Goal: Transaction & Acquisition: Download file/media

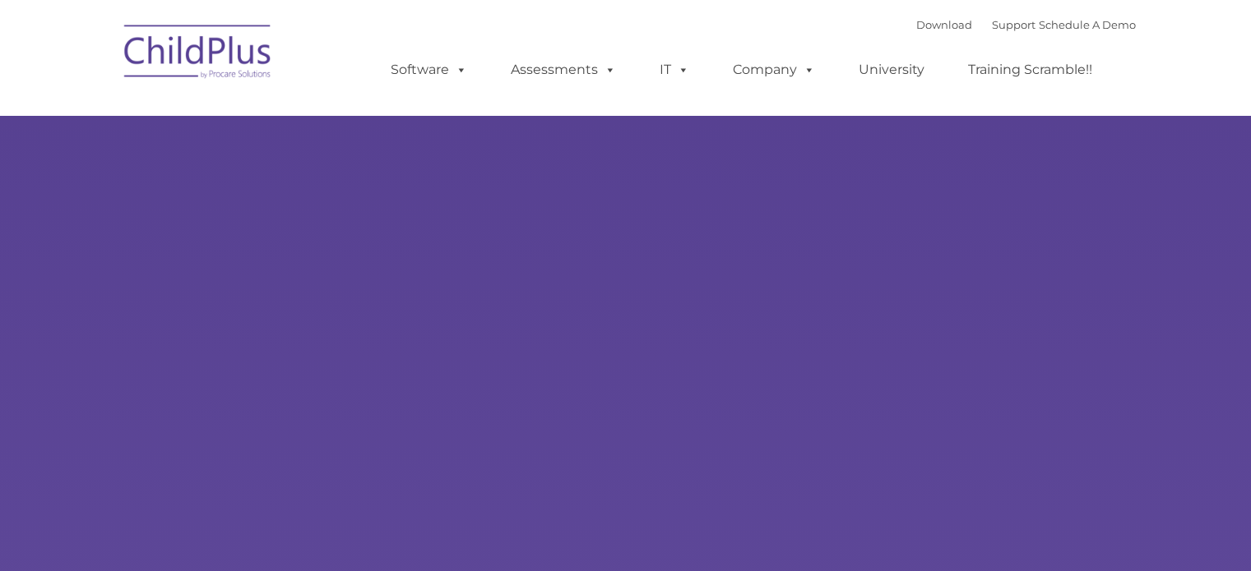
type input ""
select select "MEDIUM"
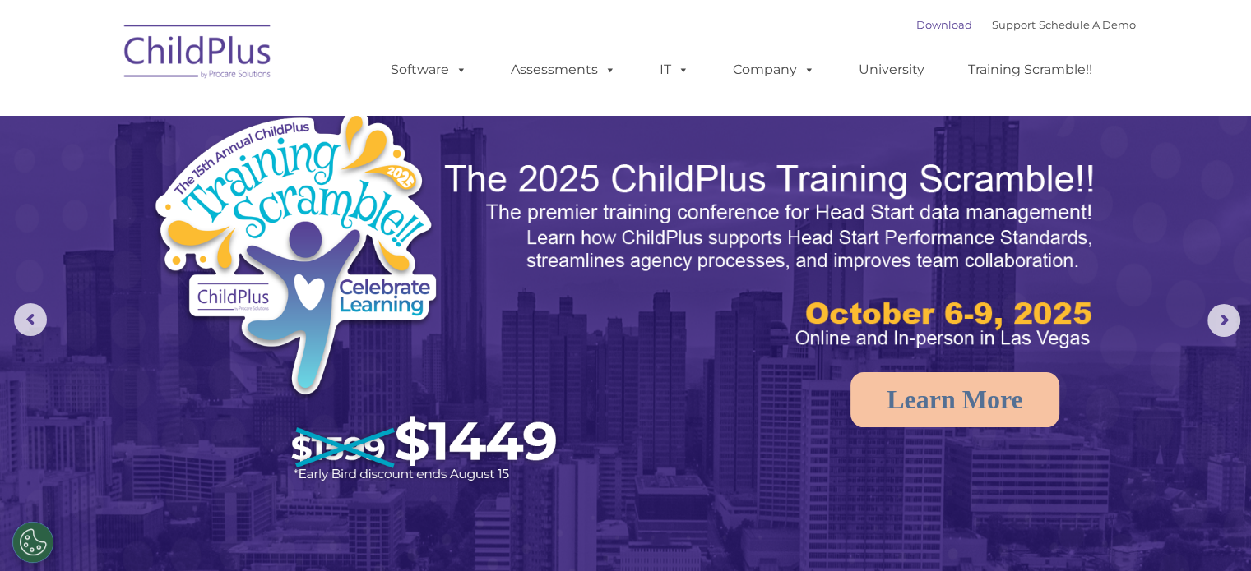
click at [924, 21] on link "Download" at bounding box center [944, 24] width 56 height 13
click at [916, 29] on link "Download" at bounding box center [944, 24] width 56 height 13
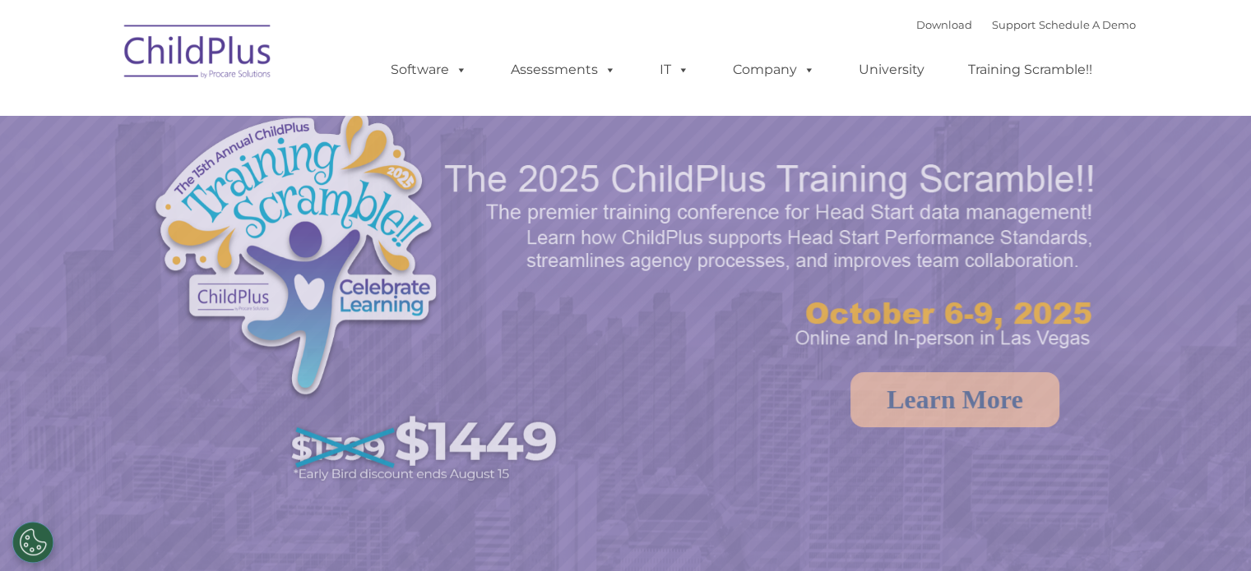
select select "MEDIUM"
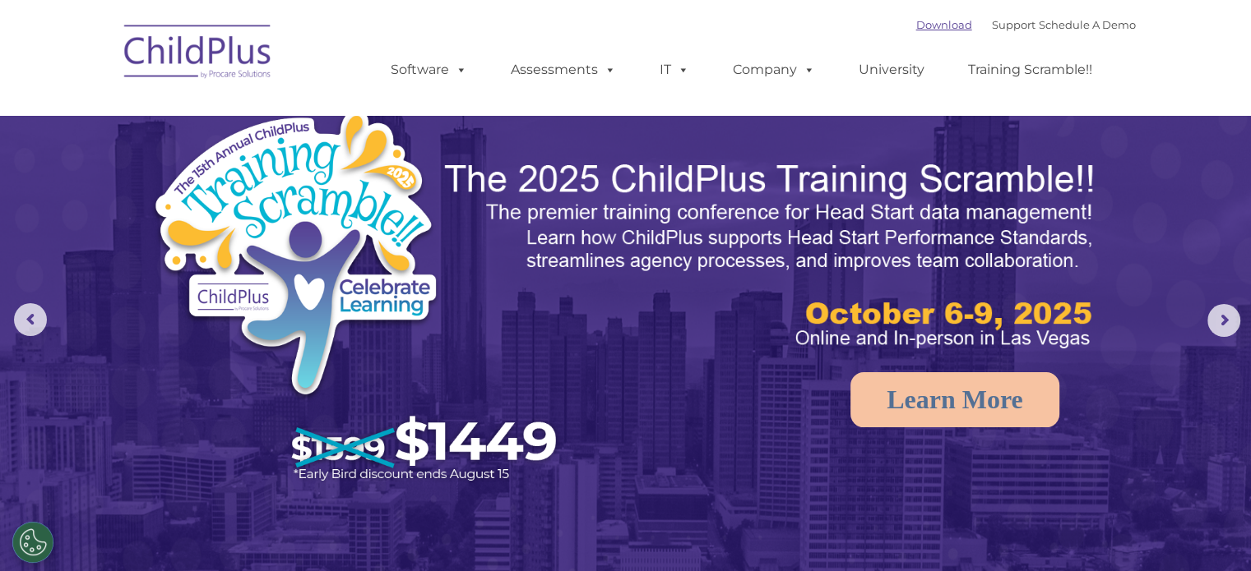
click at [918, 26] on link "Download" at bounding box center [944, 24] width 56 height 13
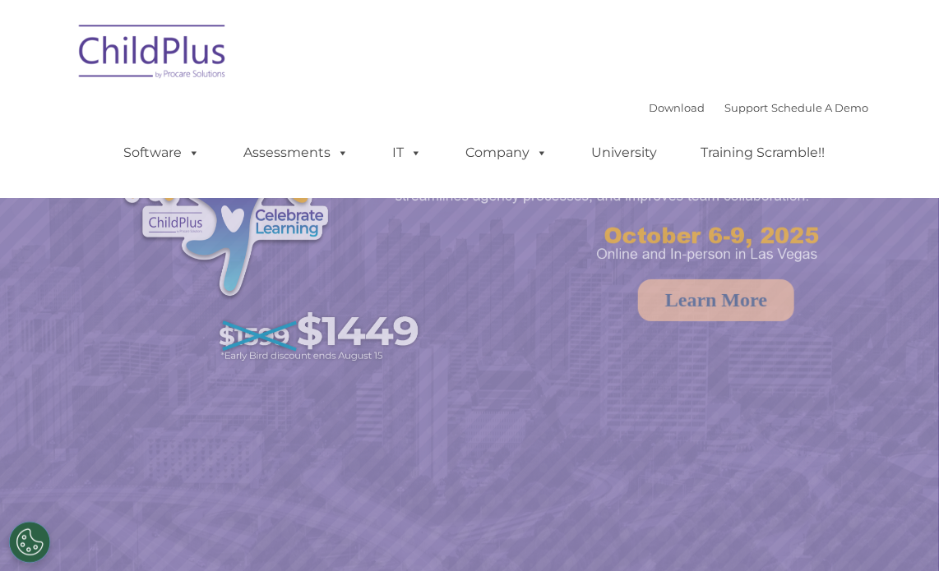
select select "MEDIUM"
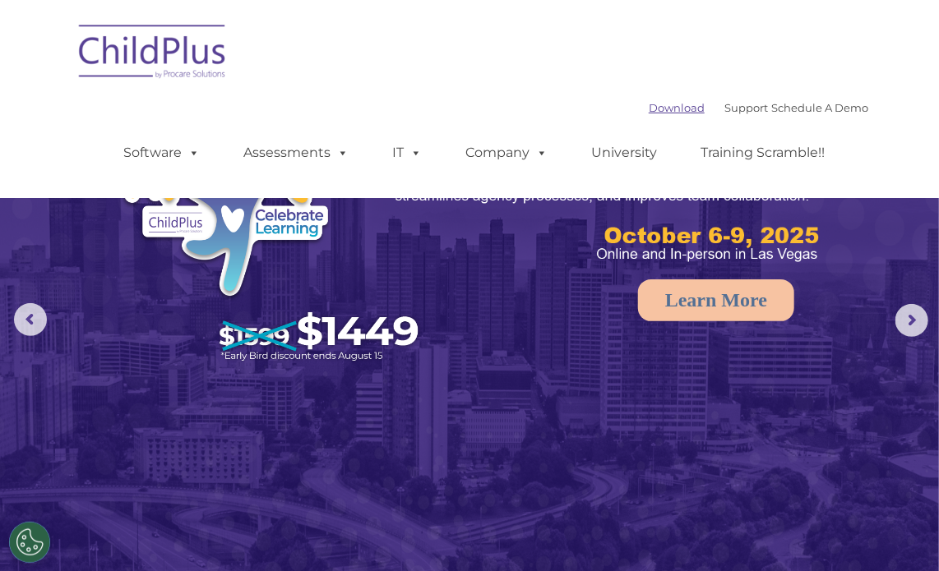
click at [650, 111] on link "Download" at bounding box center [677, 107] width 56 height 13
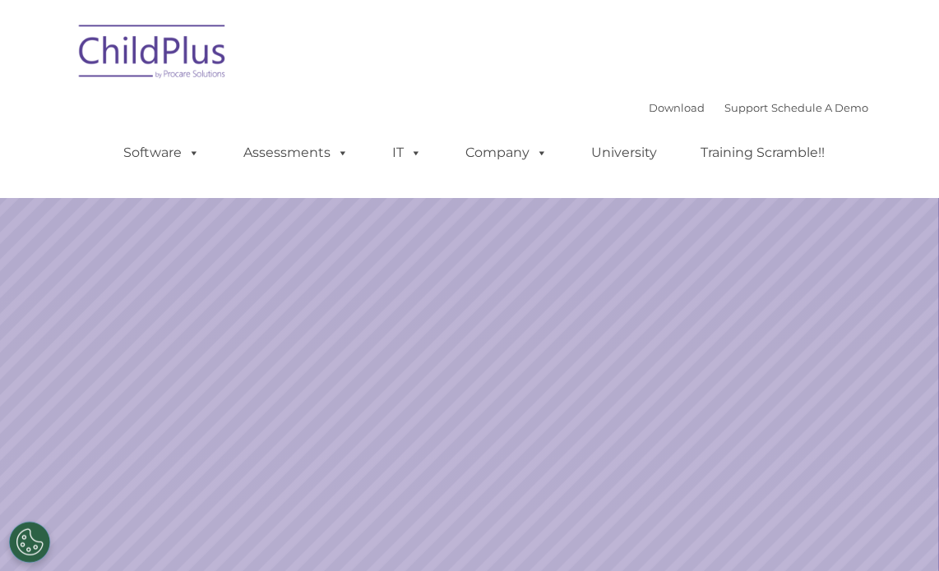
select select "MEDIUM"
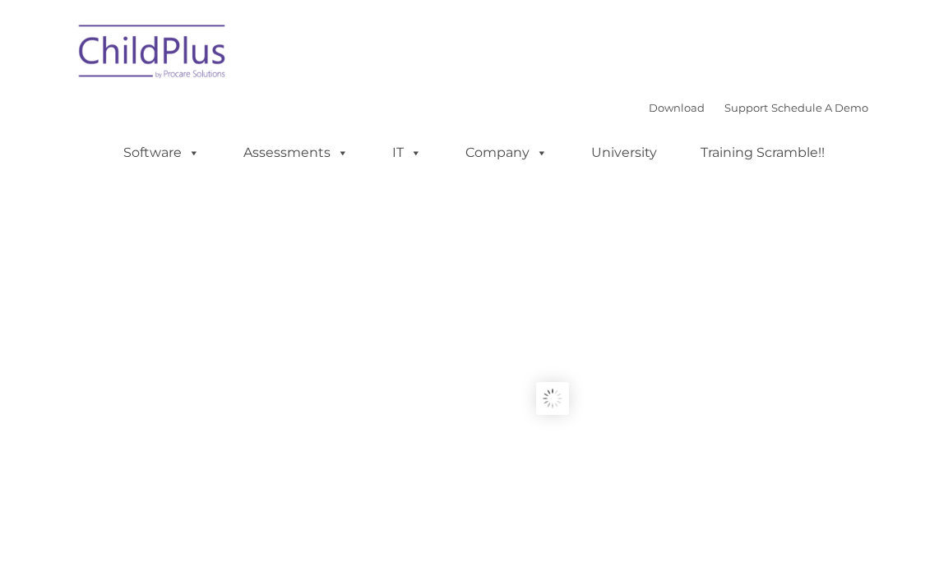
click at [542, 354] on rs-slides "Request Pricing ChildPlus is an all-in-one software solution for Head Start, EH…" at bounding box center [552, 399] width 939 height 682
type input ""
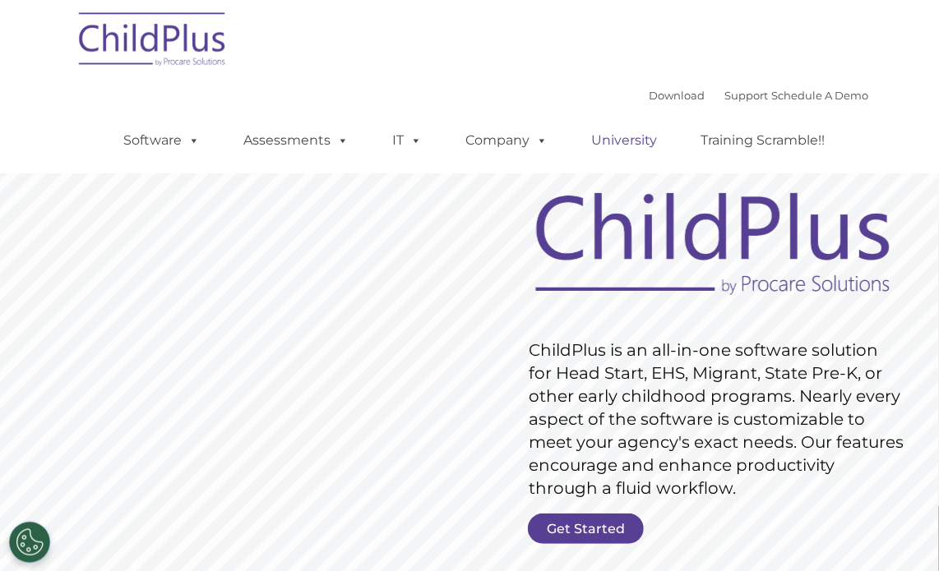
click at [651, 154] on link "University" at bounding box center [624, 140] width 99 height 33
click at [657, 96] on link "Download" at bounding box center [677, 95] width 56 height 13
